Goal: Task Accomplishment & Management: Use online tool/utility

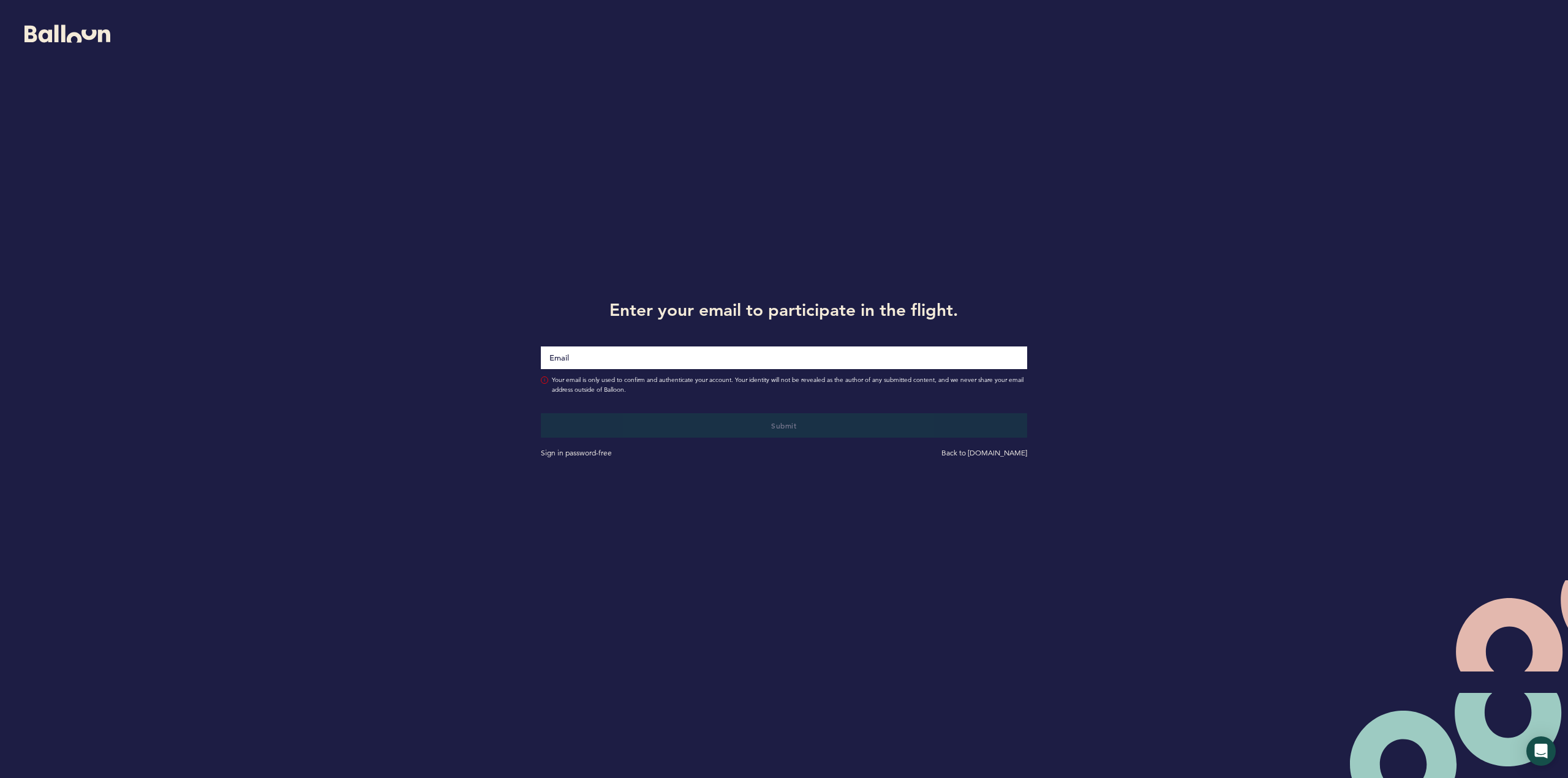
click at [612, 355] on input "Email" at bounding box center [784, 358] width 486 height 23
type input "[EMAIL_ADDRESS][DOMAIN_NAME]"
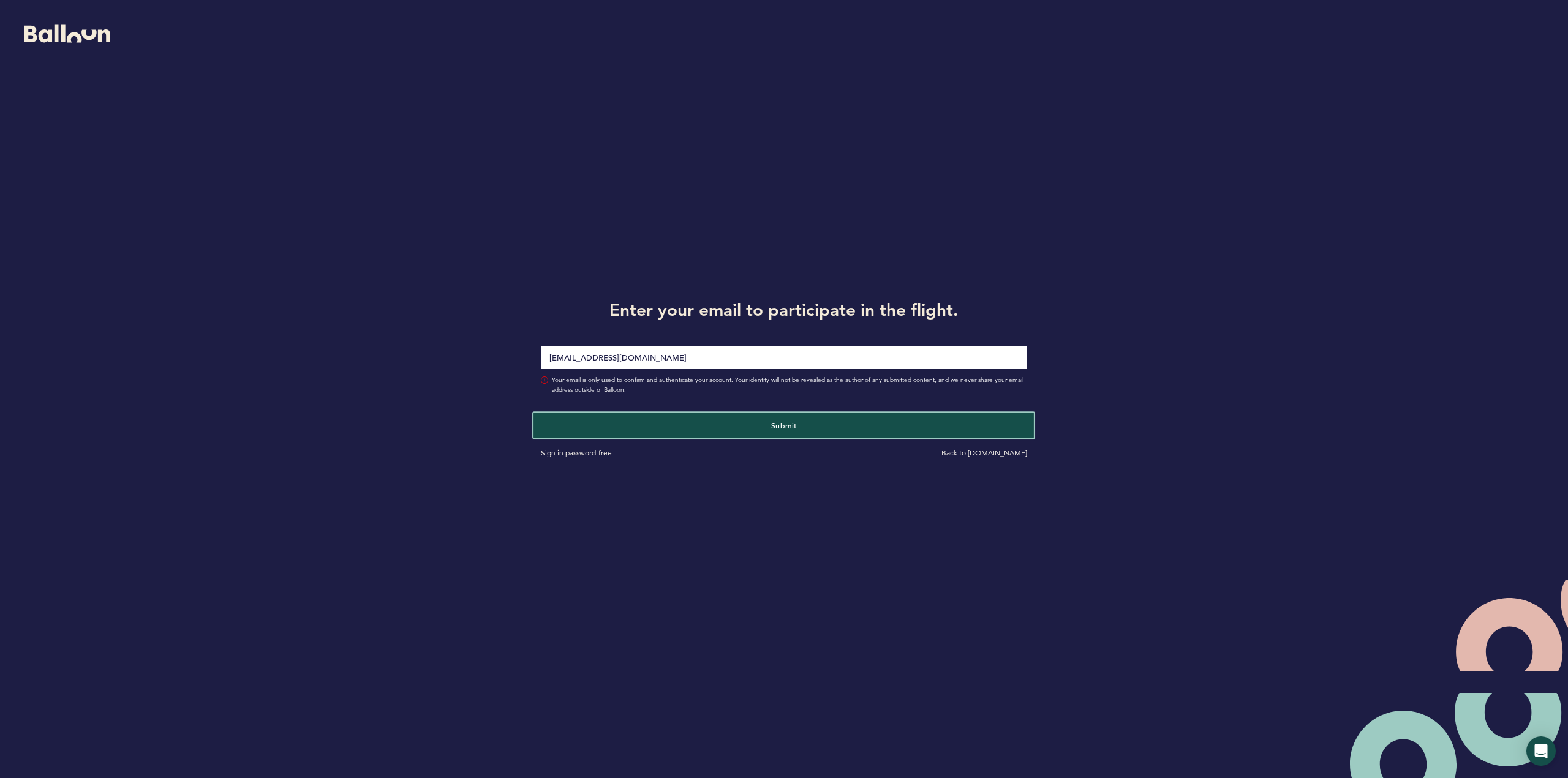
click at [784, 425] on span "Submit" at bounding box center [784, 425] width 26 height 10
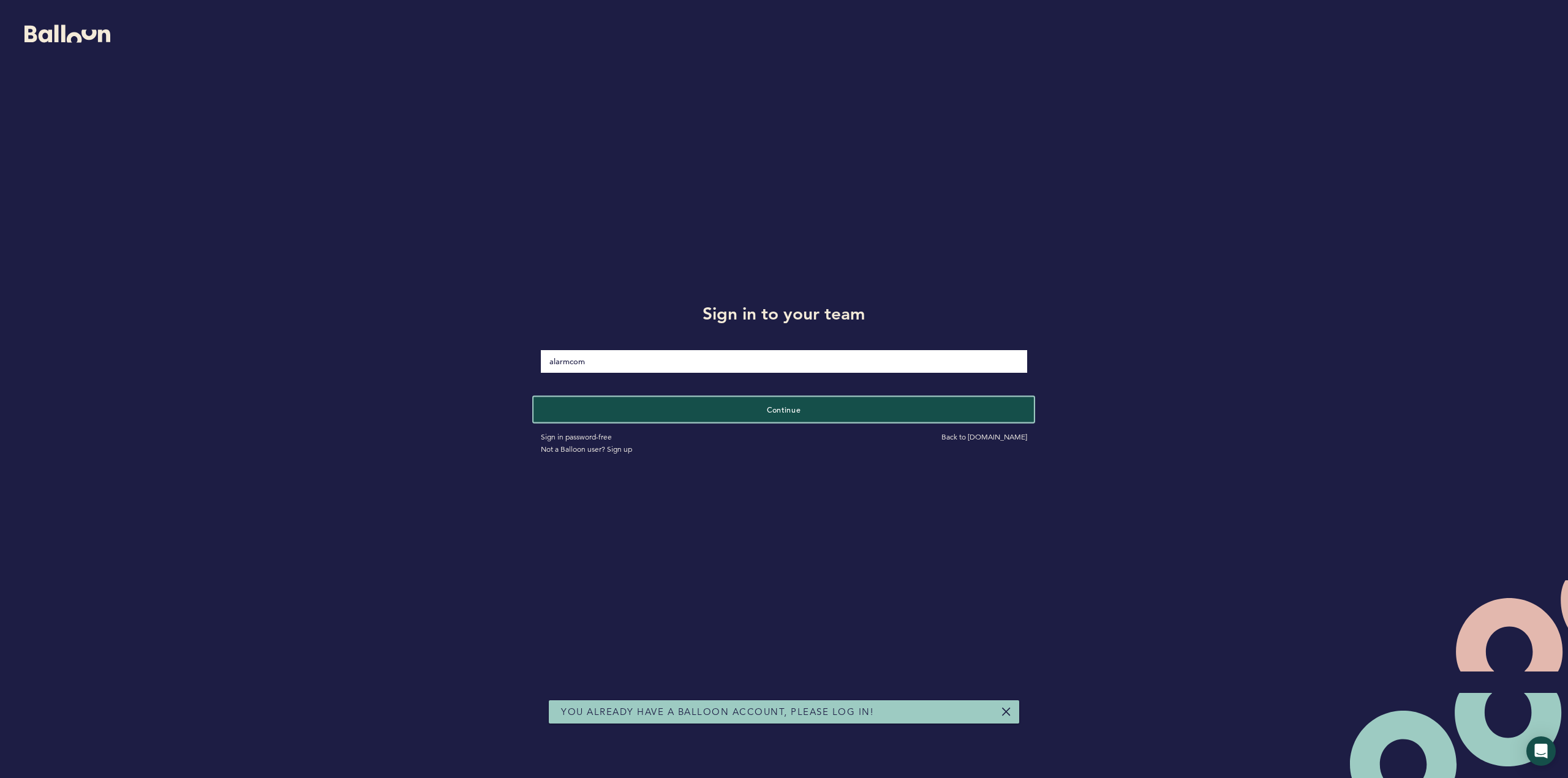
click at [752, 408] on button "Continue" at bounding box center [783, 409] width 500 height 25
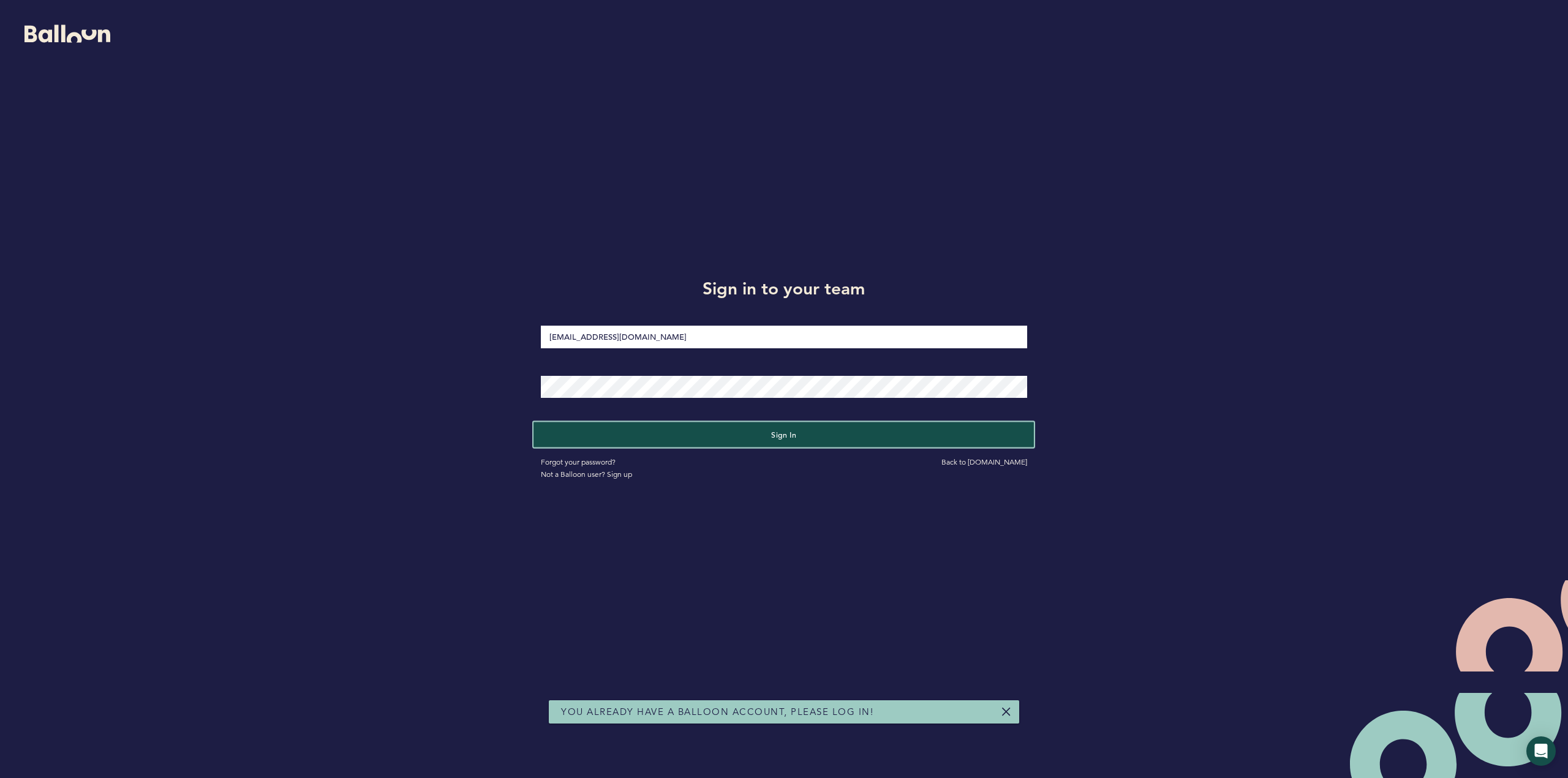
click at [770, 434] on button "Sign in" at bounding box center [783, 434] width 500 height 25
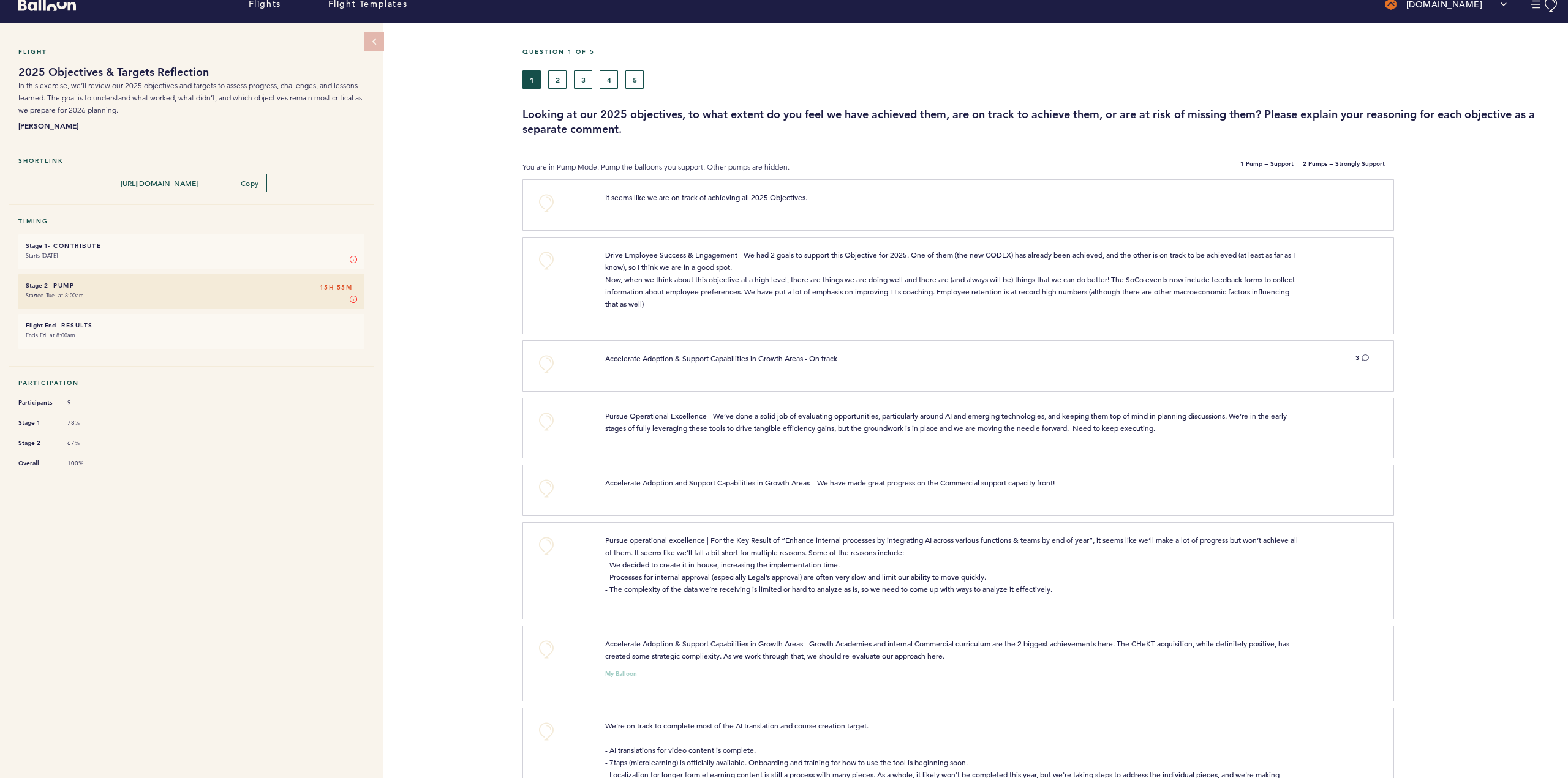
scroll to position [5, 0]
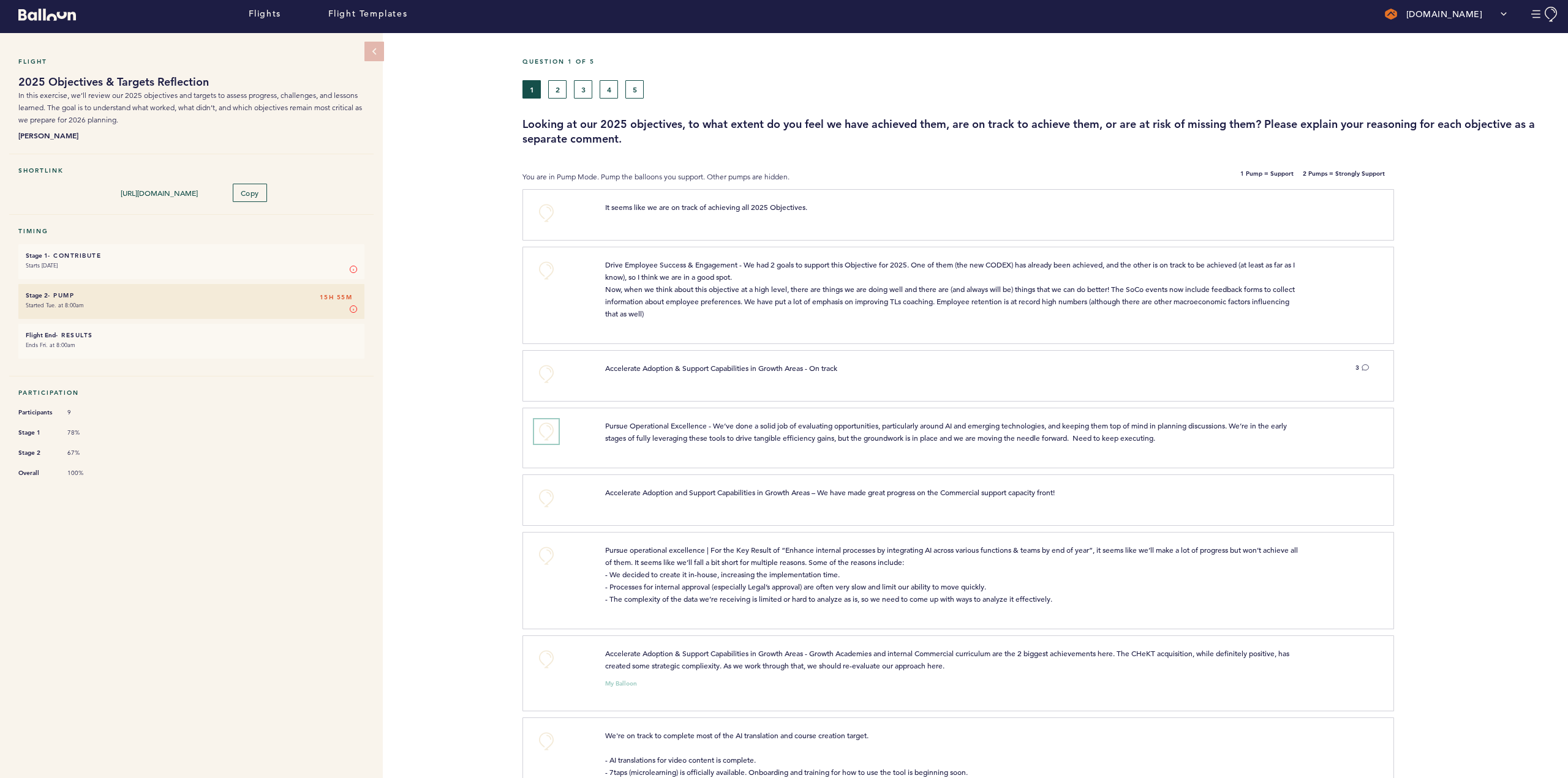
click at [548, 443] on button "+0" at bounding box center [546, 431] width 24 height 24
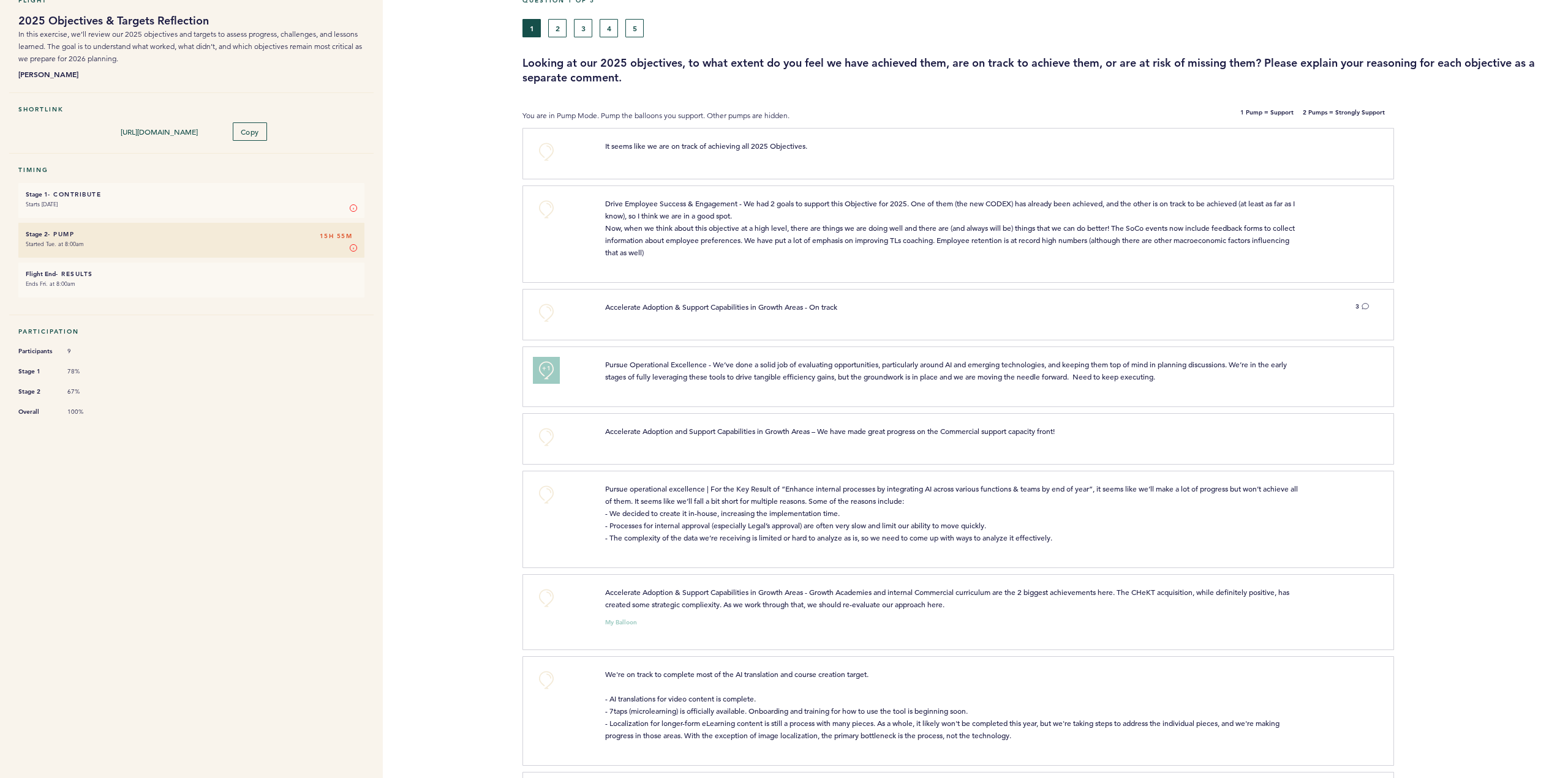
scroll to position [127, 0]
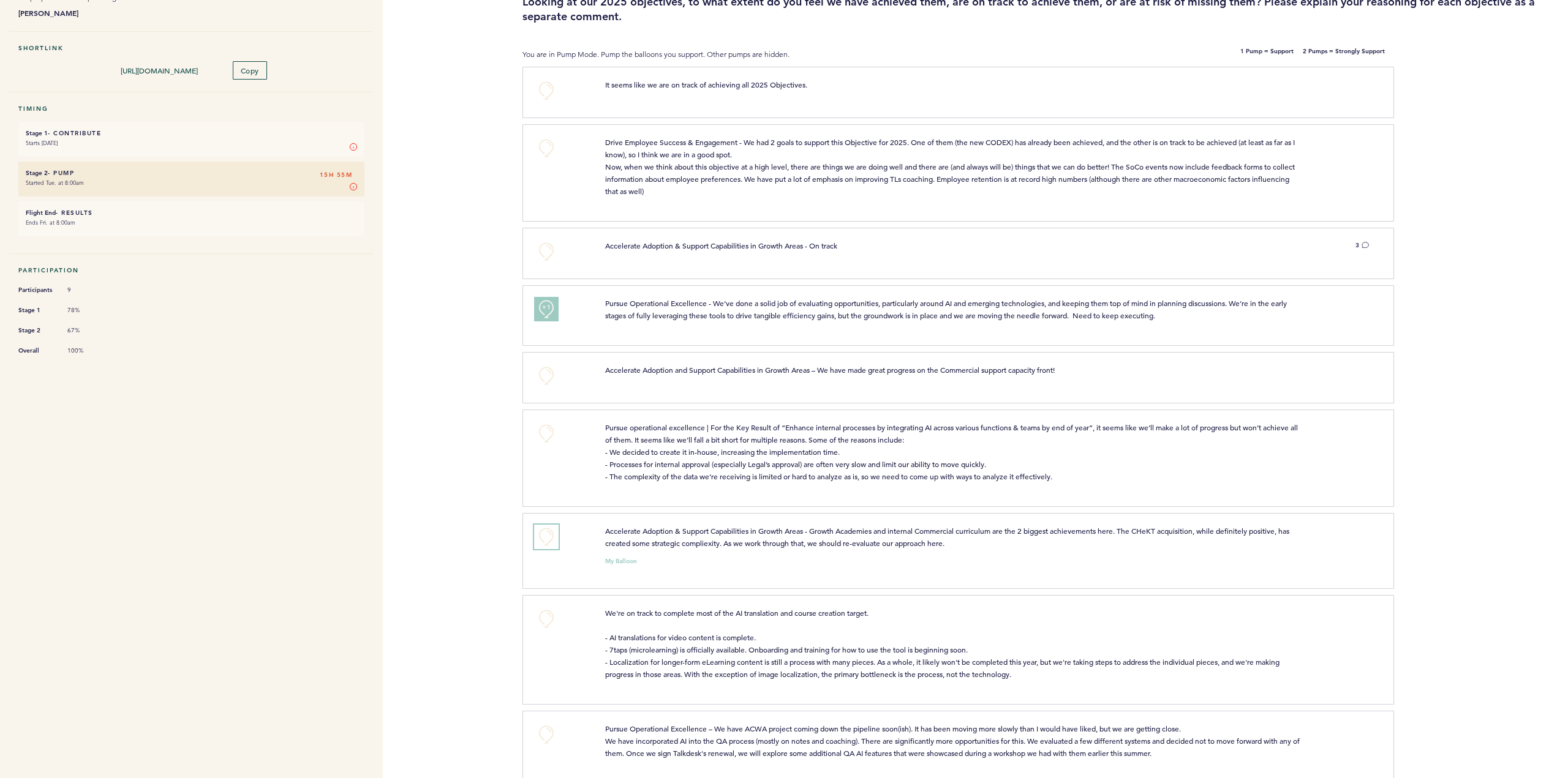
click at [535, 548] on button "+0" at bounding box center [546, 536] width 24 height 24
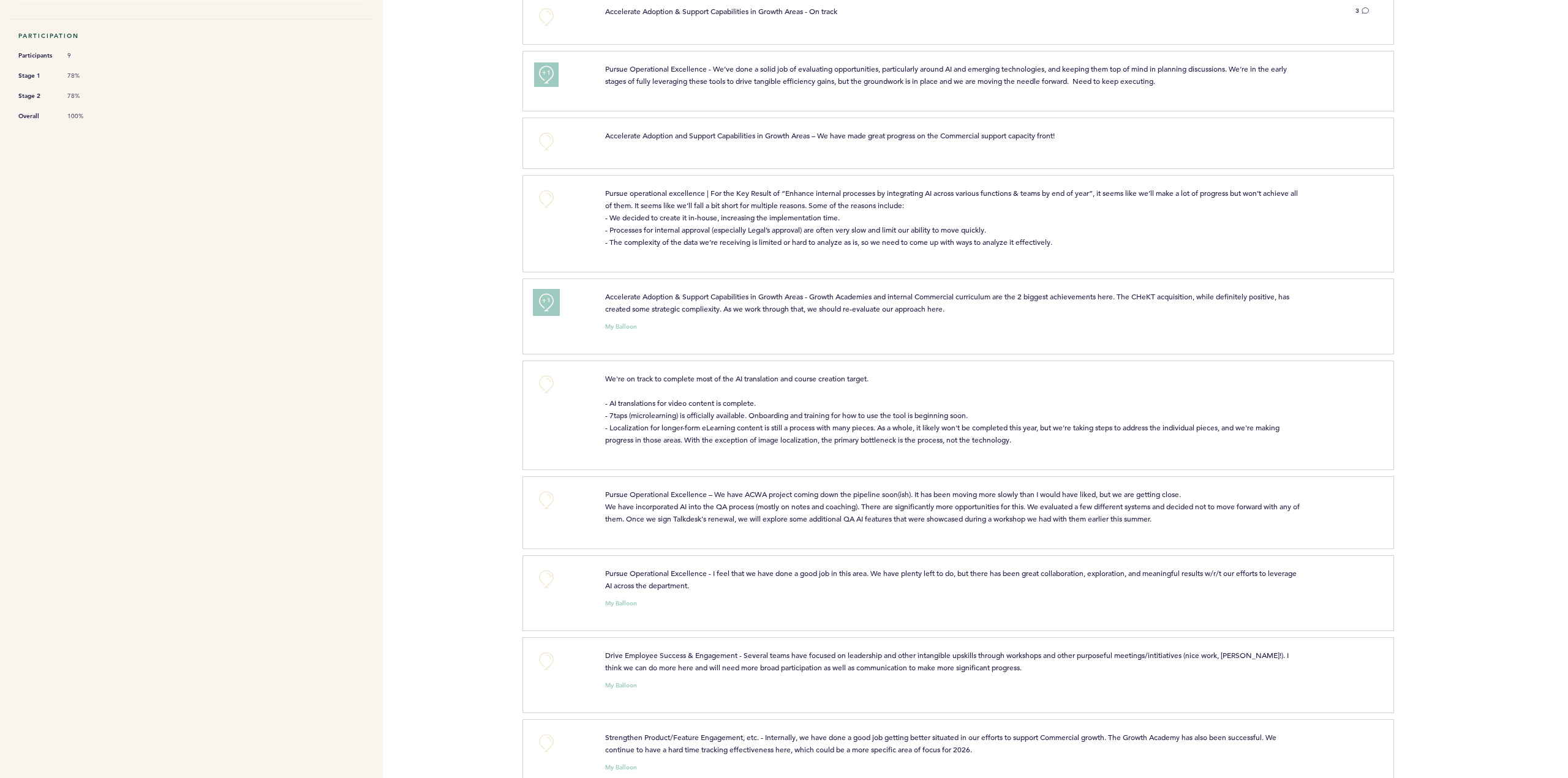
scroll to position [372, 0]
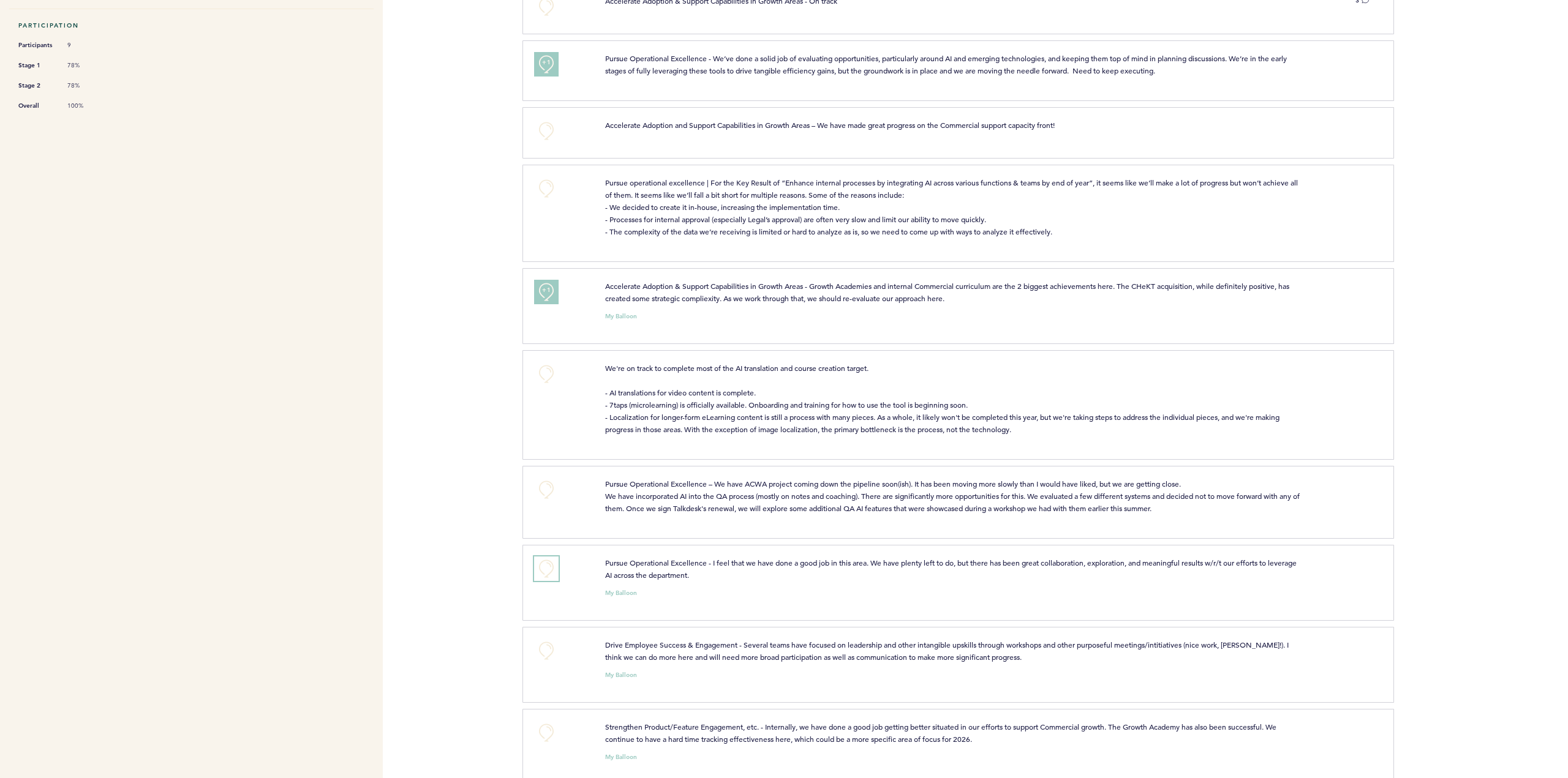
click at [549, 581] on button "+0" at bounding box center [546, 568] width 24 height 24
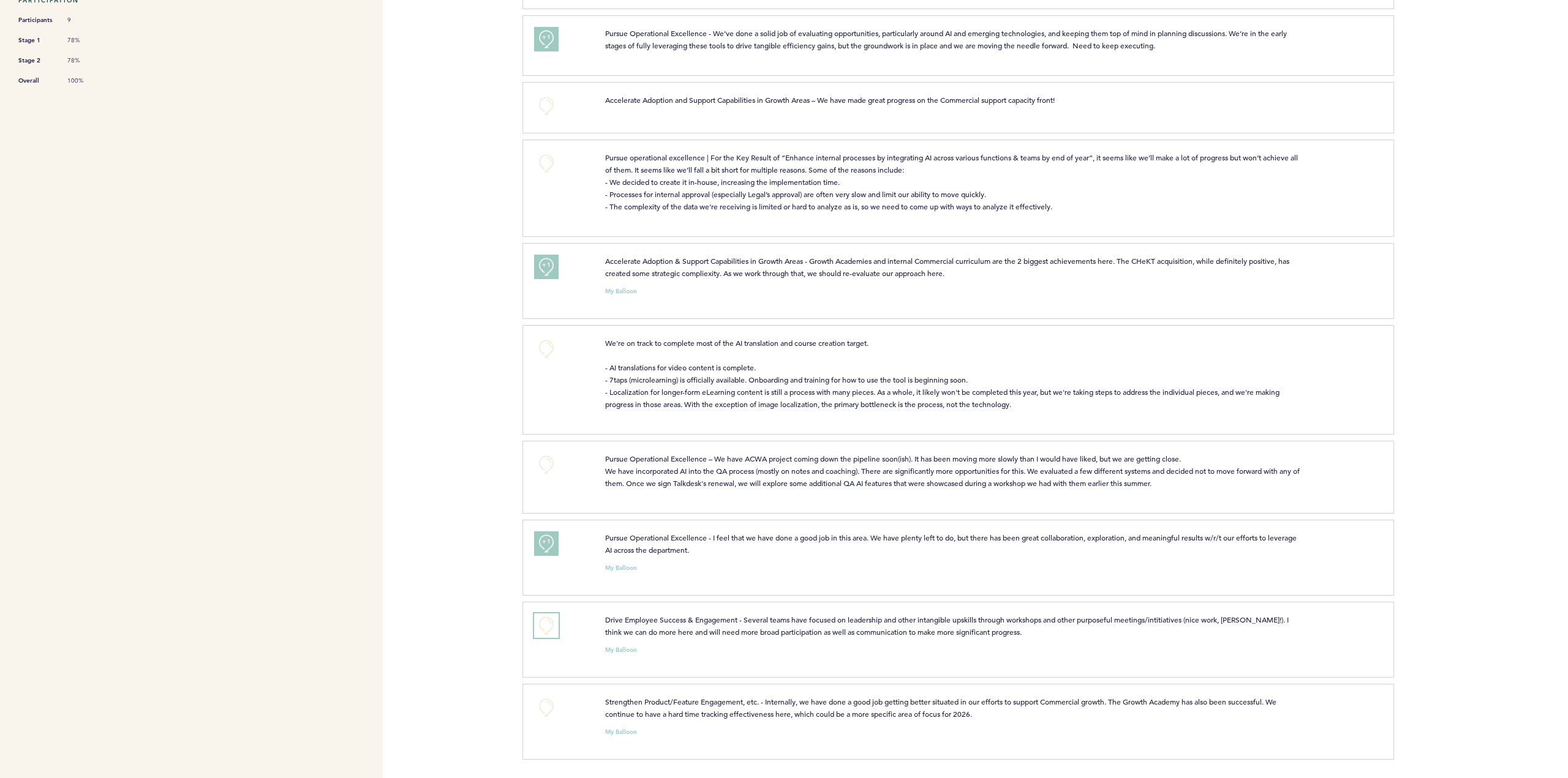
click at [542, 627] on button "+0" at bounding box center [546, 626] width 24 height 24
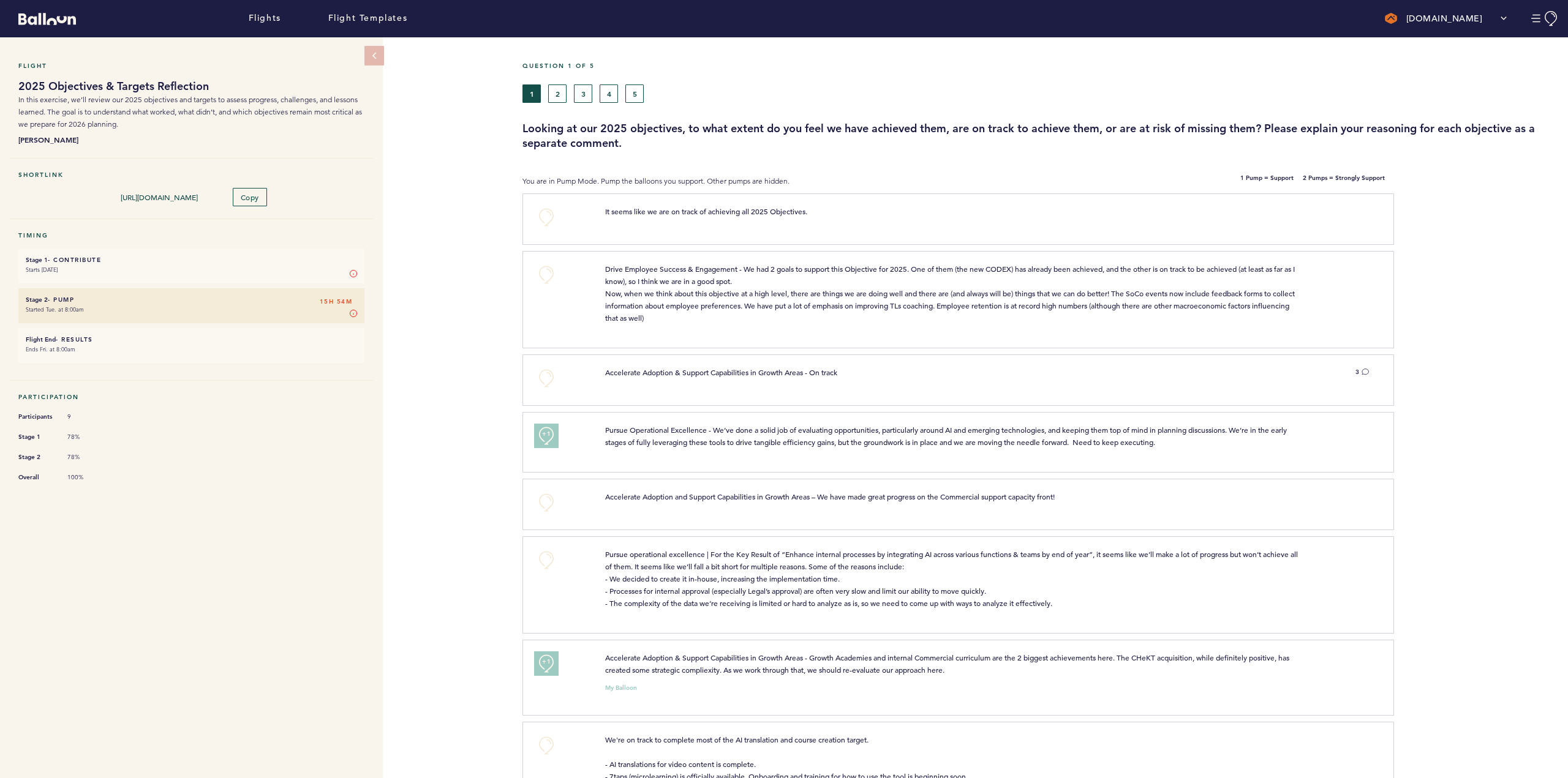
scroll to position [0, 0]
click at [557, 92] on button "2" at bounding box center [557, 94] width 18 height 18
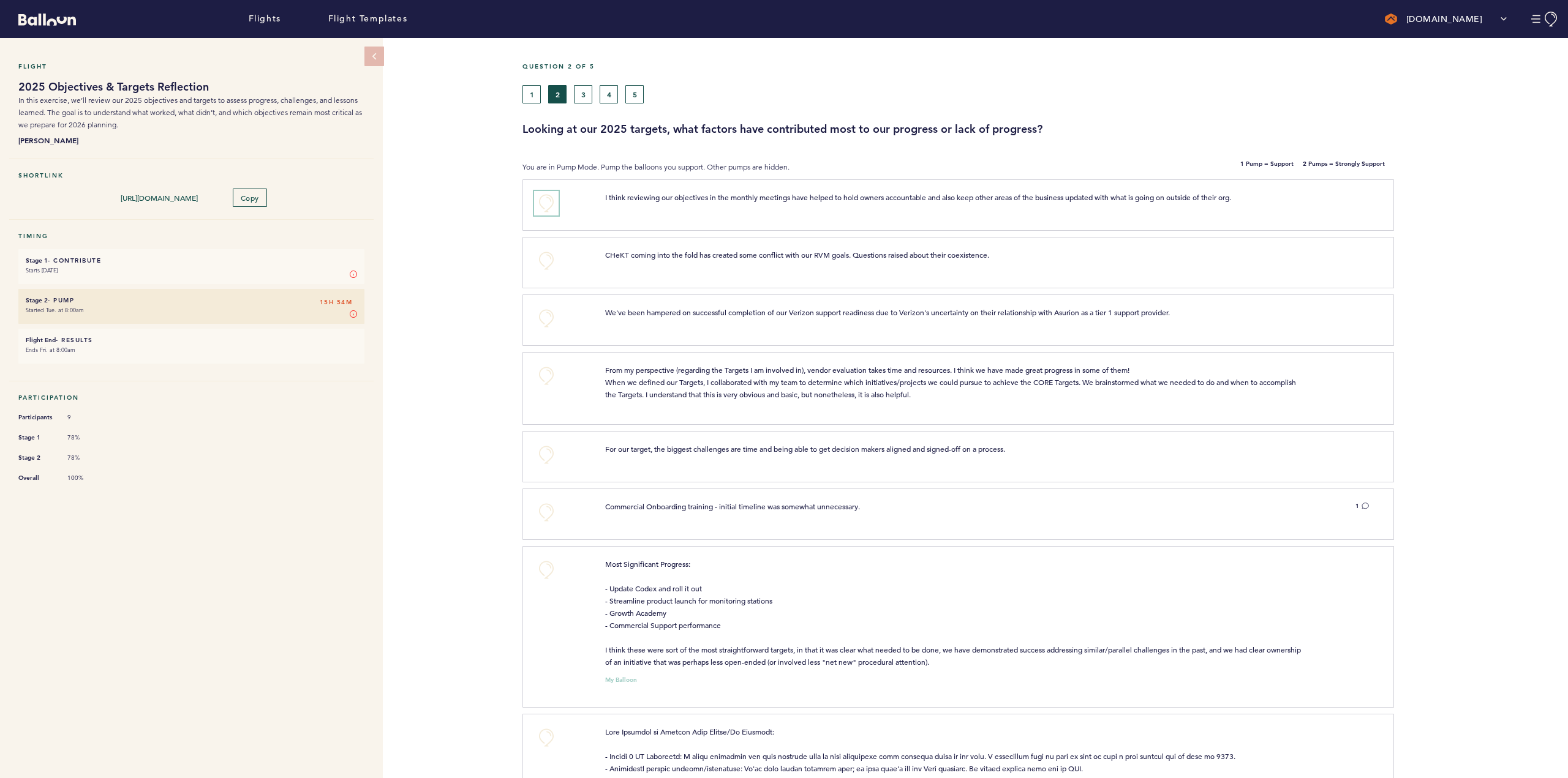
click at [540, 203] on button "+0" at bounding box center [546, 203] width 24 height 24
click at [544, 262] on button "+0" at bounding box center [546, 260] width 24 height 24
click at [548, 316] on button "+0" at bounding box center [546, 318] width 24 height 24
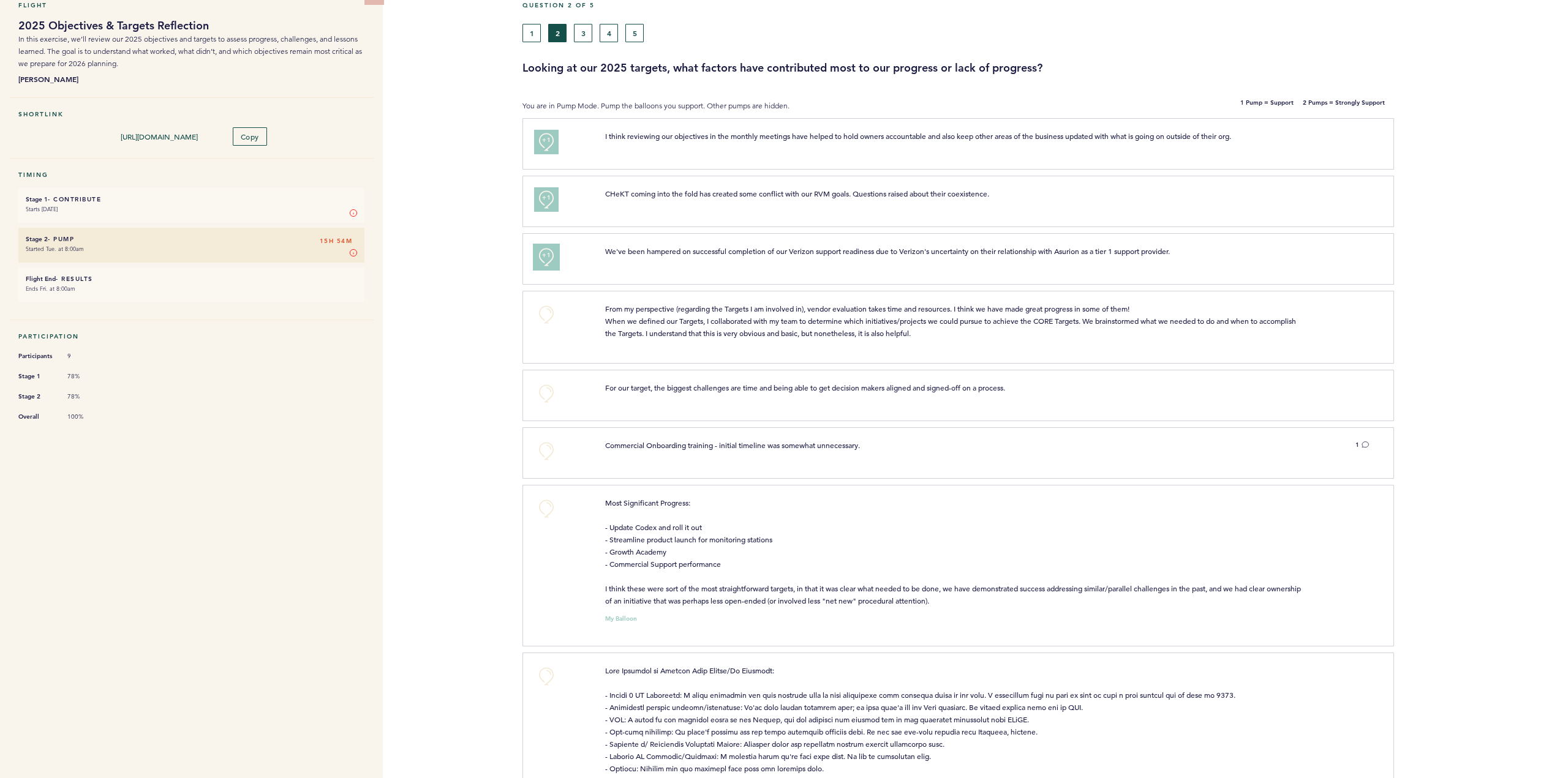
scroll to position [122, 0]
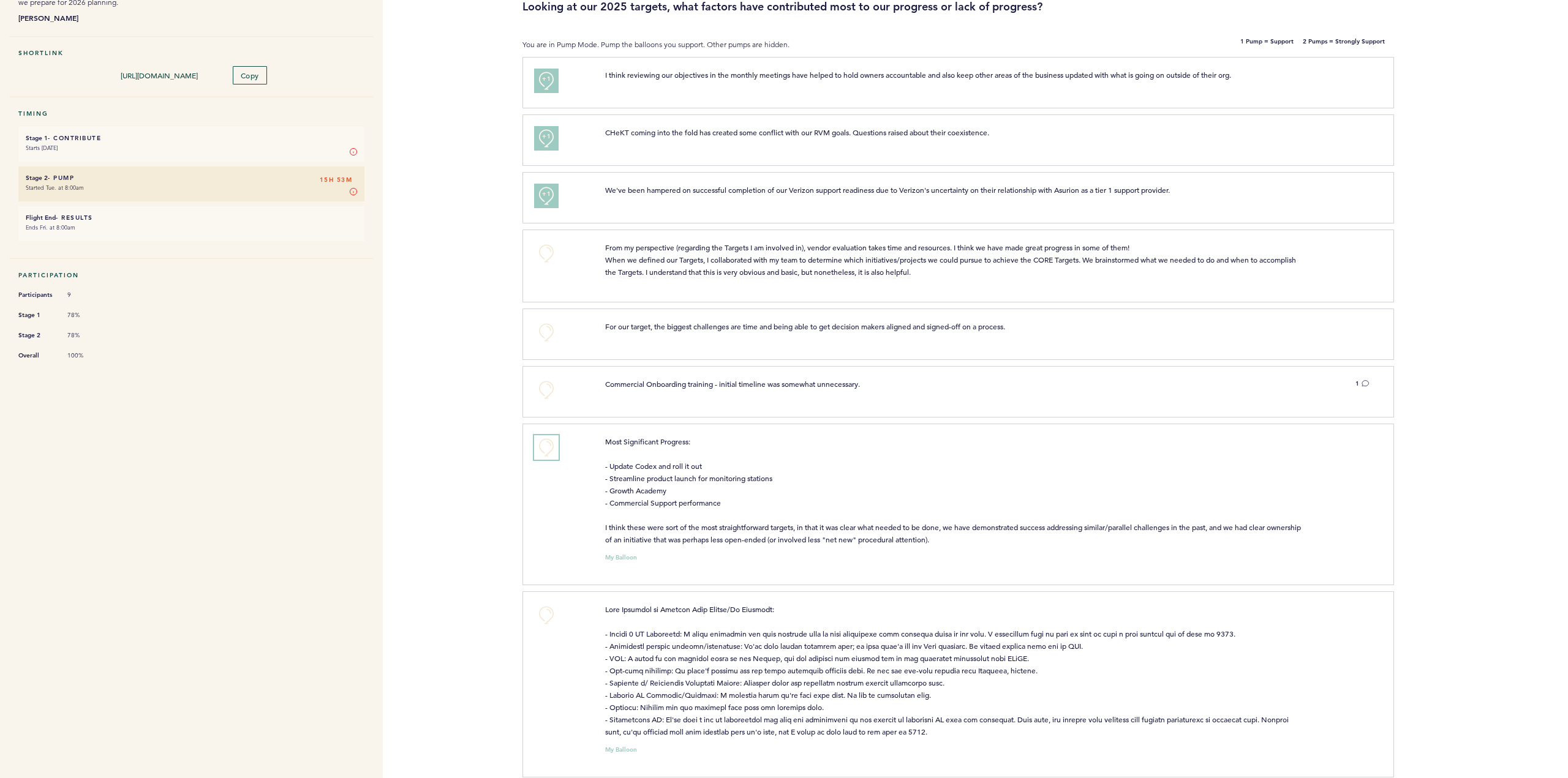
click at [548, 447] on button "+0" at bounding box center [546, 447] width 24 height 24
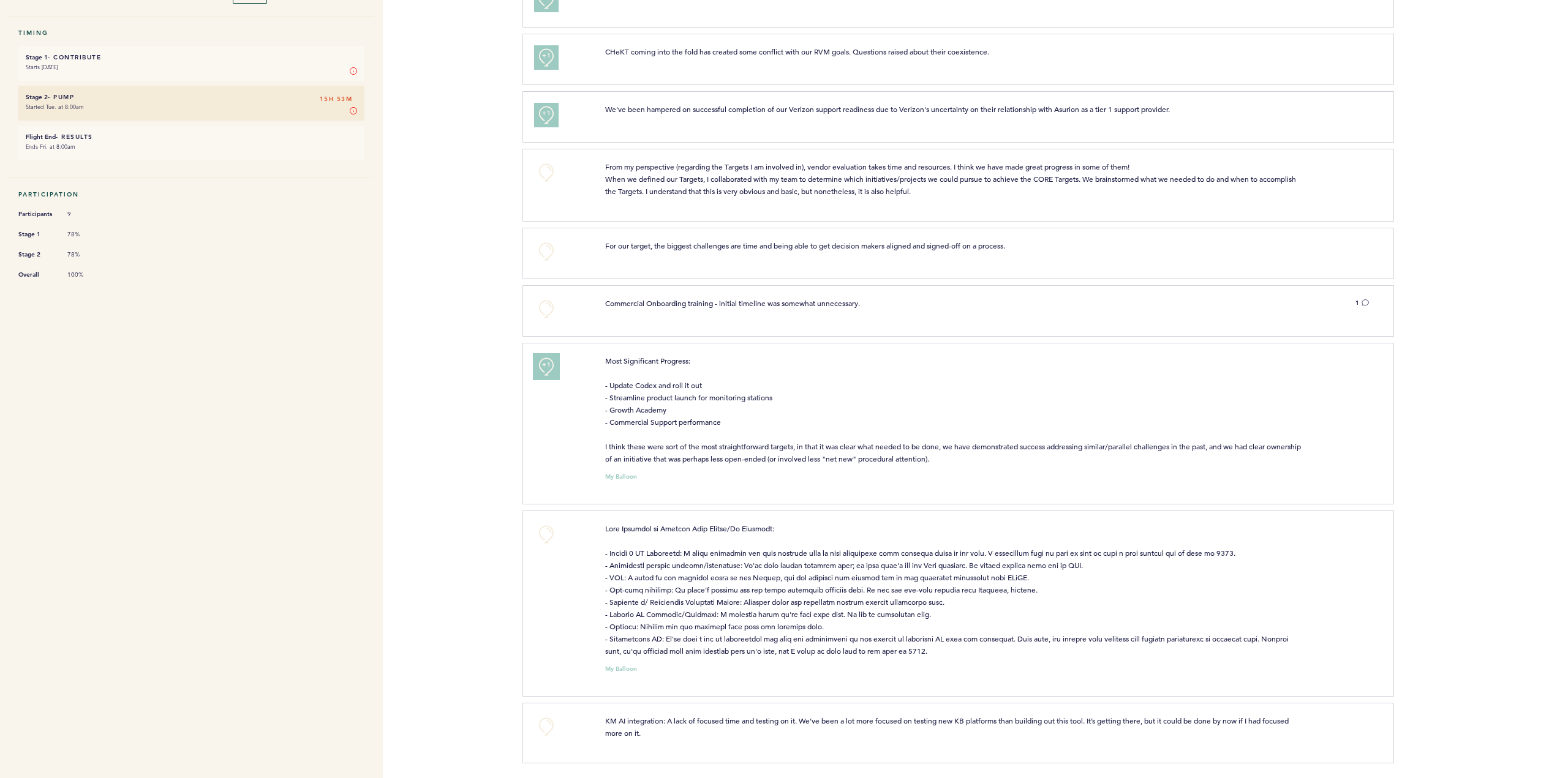
scroll to position [206, 0]
click at [549, 533] on button "+0" at bounding box center [546, 531] width 24 height 24
click at [549, 722] on button "+0" at bounding box center [546, 723] width 24 height 24
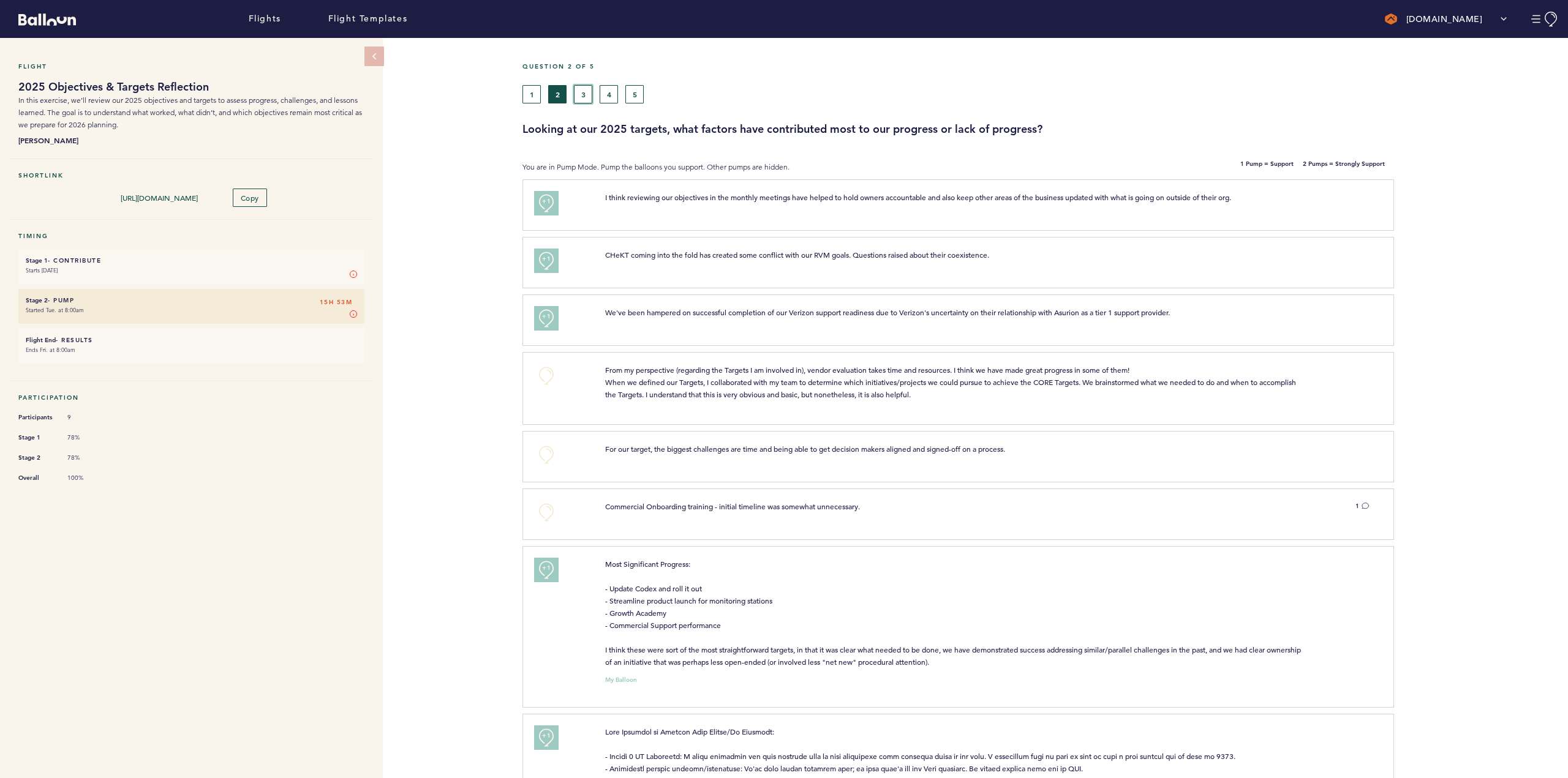
click at [585, 93] on button "3" at bounding box center [583, 94] width 18 height 18
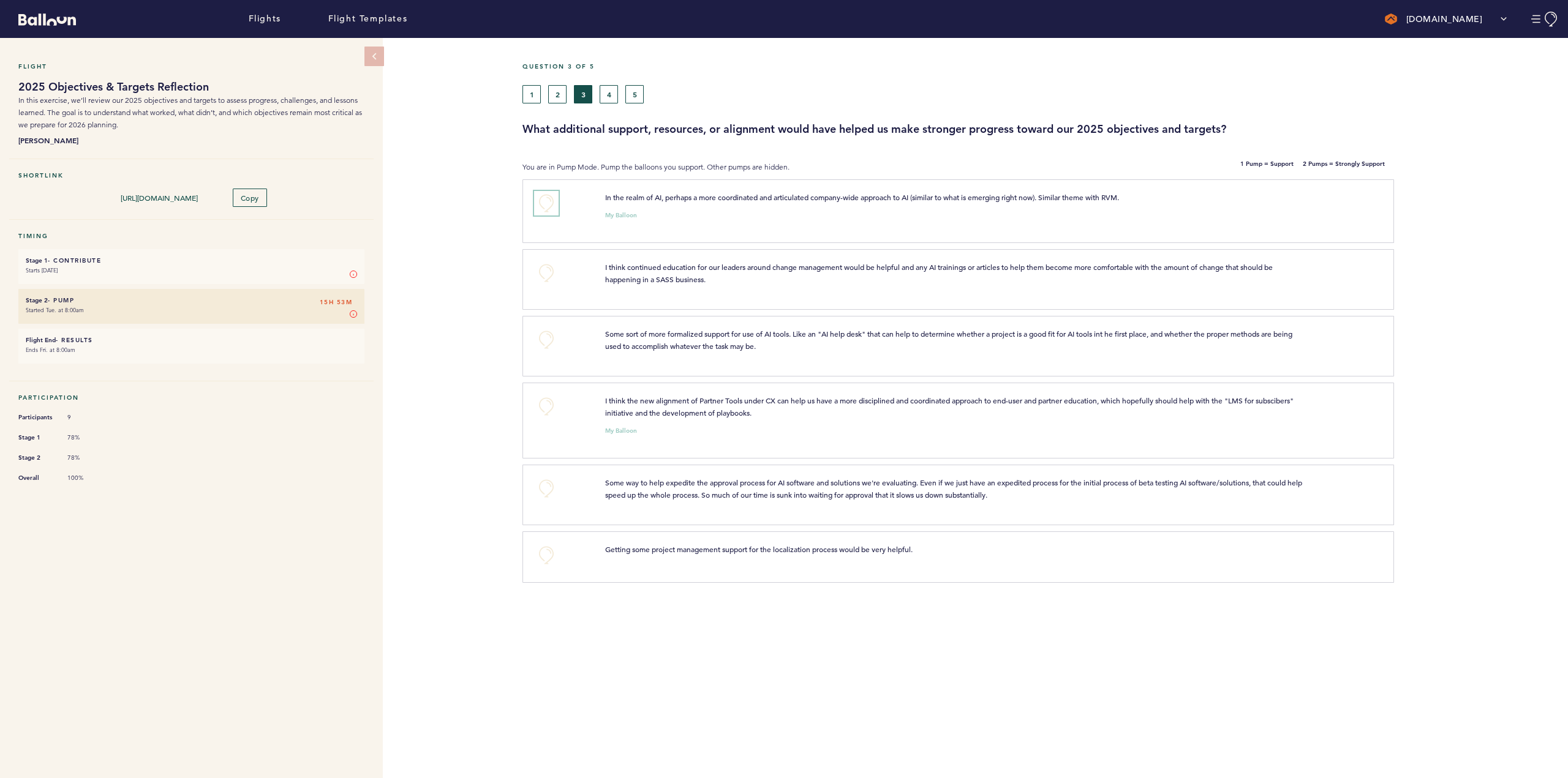
click at [550, 201] on button "+0" at bounding box center [546, 203] width 24 height 24
click at [547, 501] on button "+0" at bounding box center [546, 488] width 24 height 24
click at [548, 285] on button "+0" at bounding box center [546, 273] width 24 height 24
click at [615, 88] on button "4" at bounding box center [608, 94] width 18 height 18
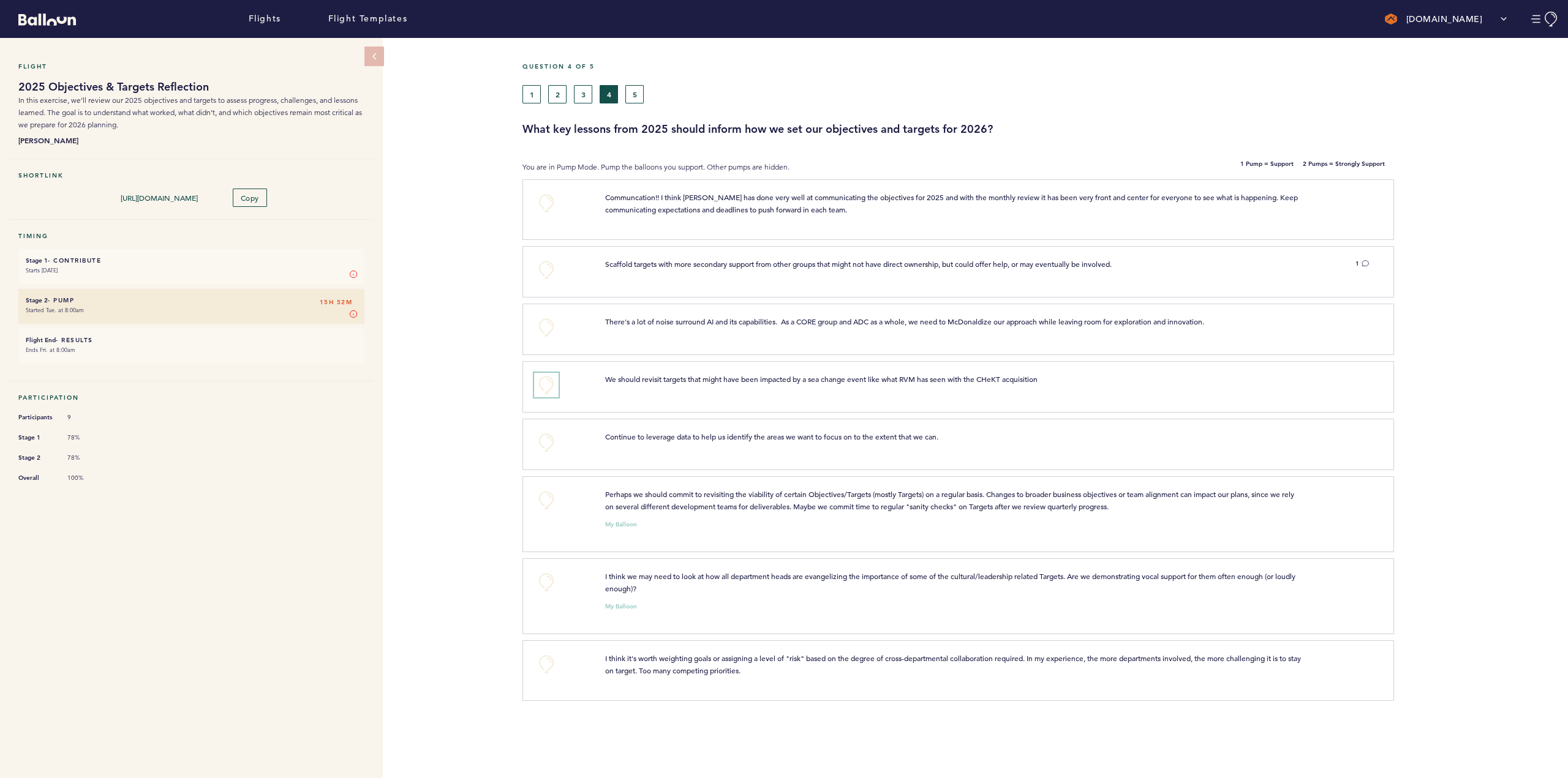
click at [542, 387] on button "+0" at bounding box center [546, 385] width 24 height 24
click at [544, 580] on button "+0" at bounding box center [546, 582] width 24 height 24
click at [548, 501] on button "+0" at bounding box center [546, 500] width 24 height 24
click at [544, 660] on button "+0" at bounding box center [546, 664] width 24 height 24
click at [544, 660] on span "+1" at bounding box center [547, 663] width 9 height 13
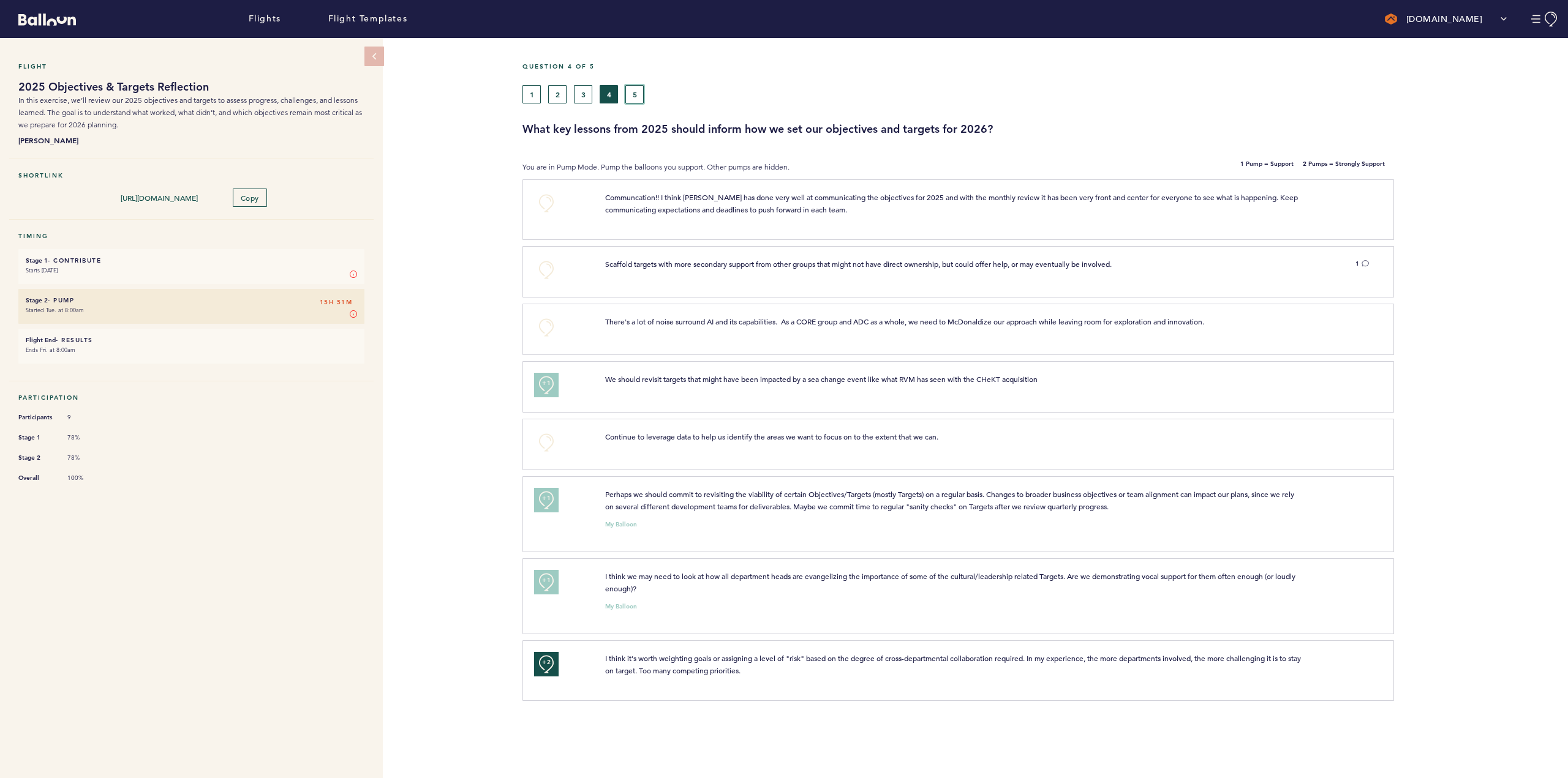
click at [639, 92] on button "5" at bounding box center [634, 94] width 18 height 18
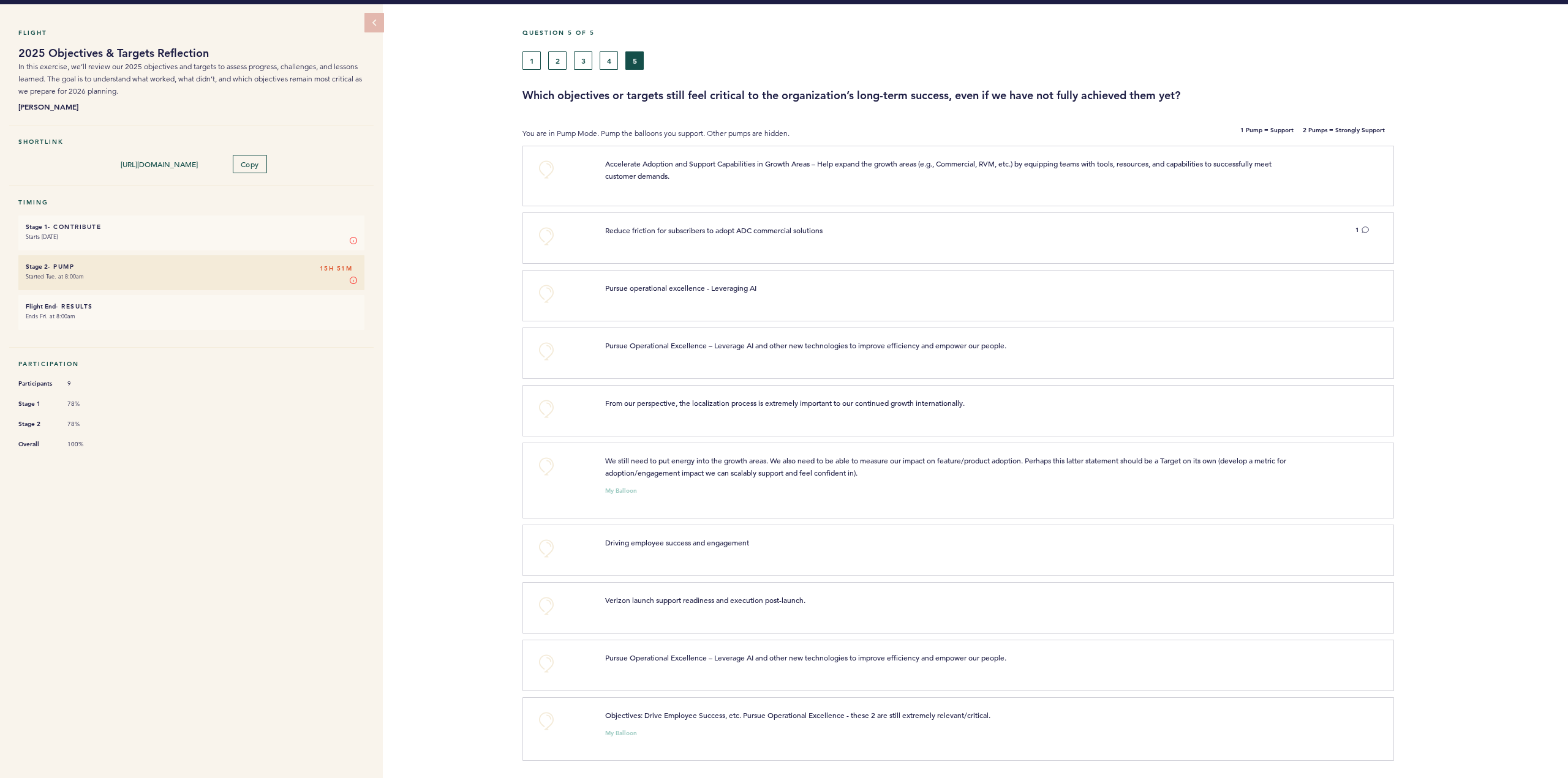
scroll to position [35, 0]
click at [537, 722] on button "+0" at bounding box center [546, 720] width 24 height 24
click at [544, 405] on button "+0" at bounding box center [546, 408] width 24 height 24
drag, startPoint x: 544, startPoint y: 605, endPoint x: 555, endPoint y: 607, distance: 11.2
click at [544, 607] on button "+0" at bounding box center [546, 605] width 24 height 24
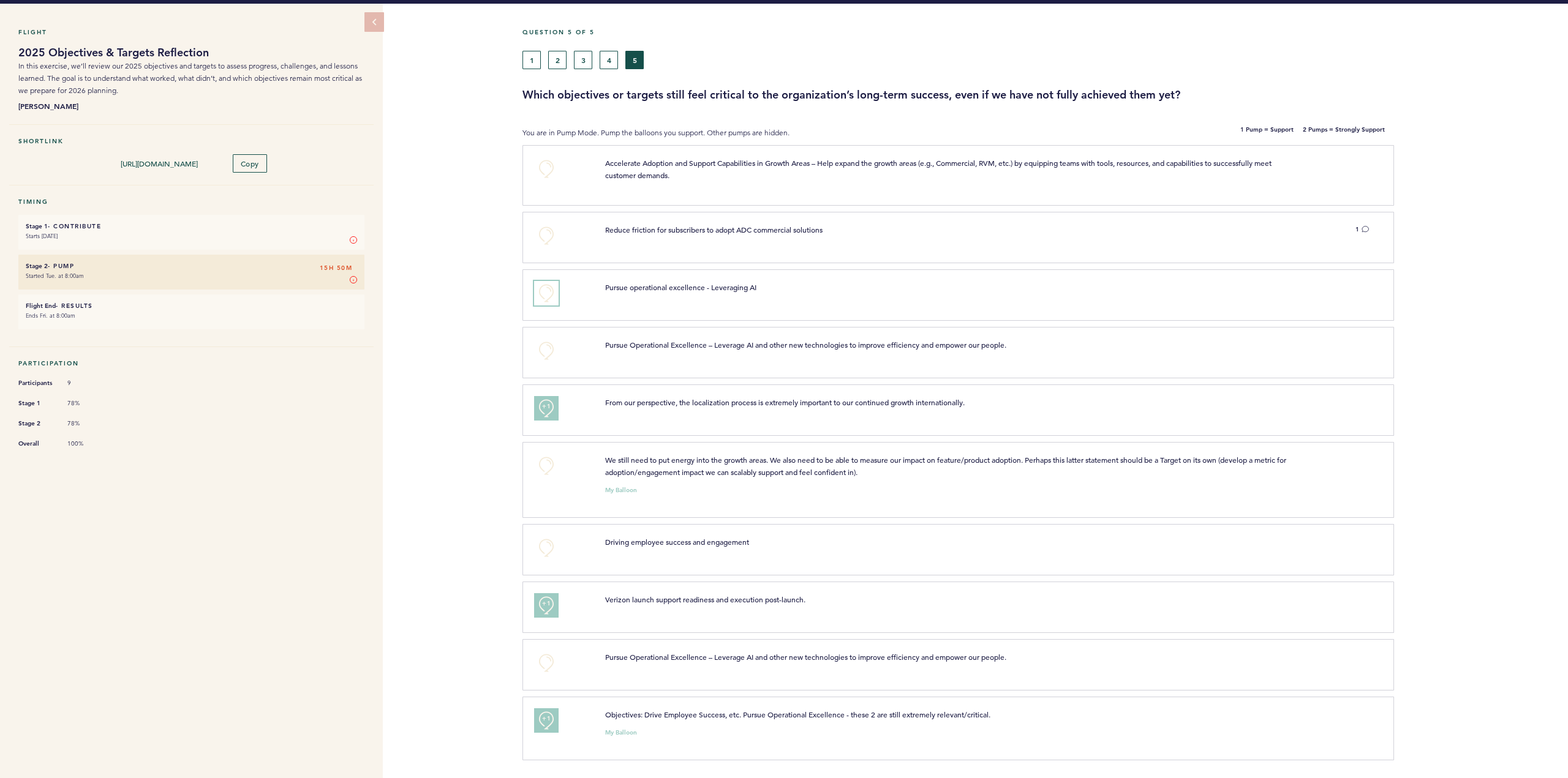
click at [550, 292] on button "+0" at bounding box center [546, 293] width 24 height 24
